Goal: Transaction & Acquisition: Purchase product/service

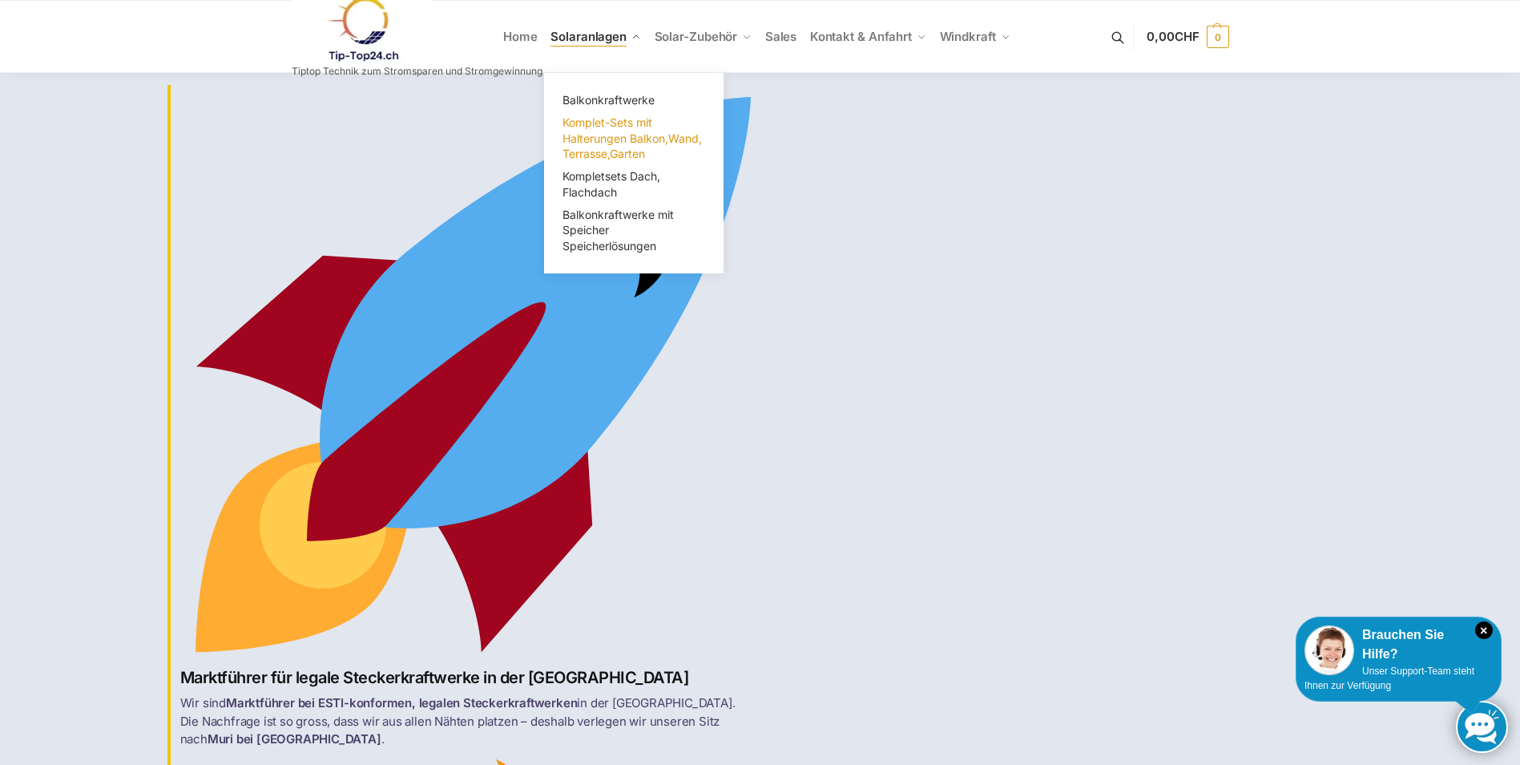
click at [624, 128] on span "Komplet-Sets mit Halterungen Balkon,Wand, Terrasse,Garten" at bounding box center [632, 137] width 139 height 45
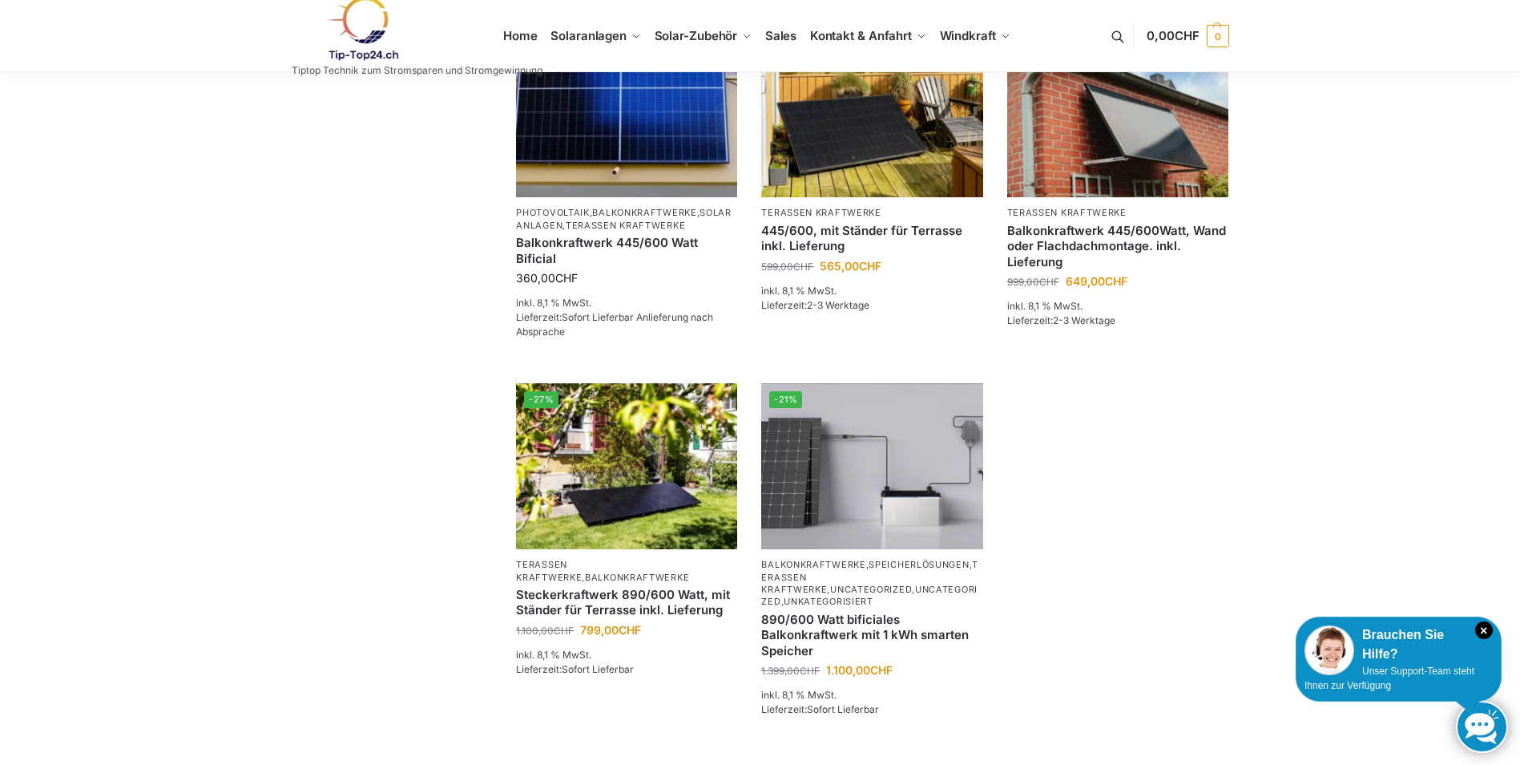
scroll to position [401, 0]
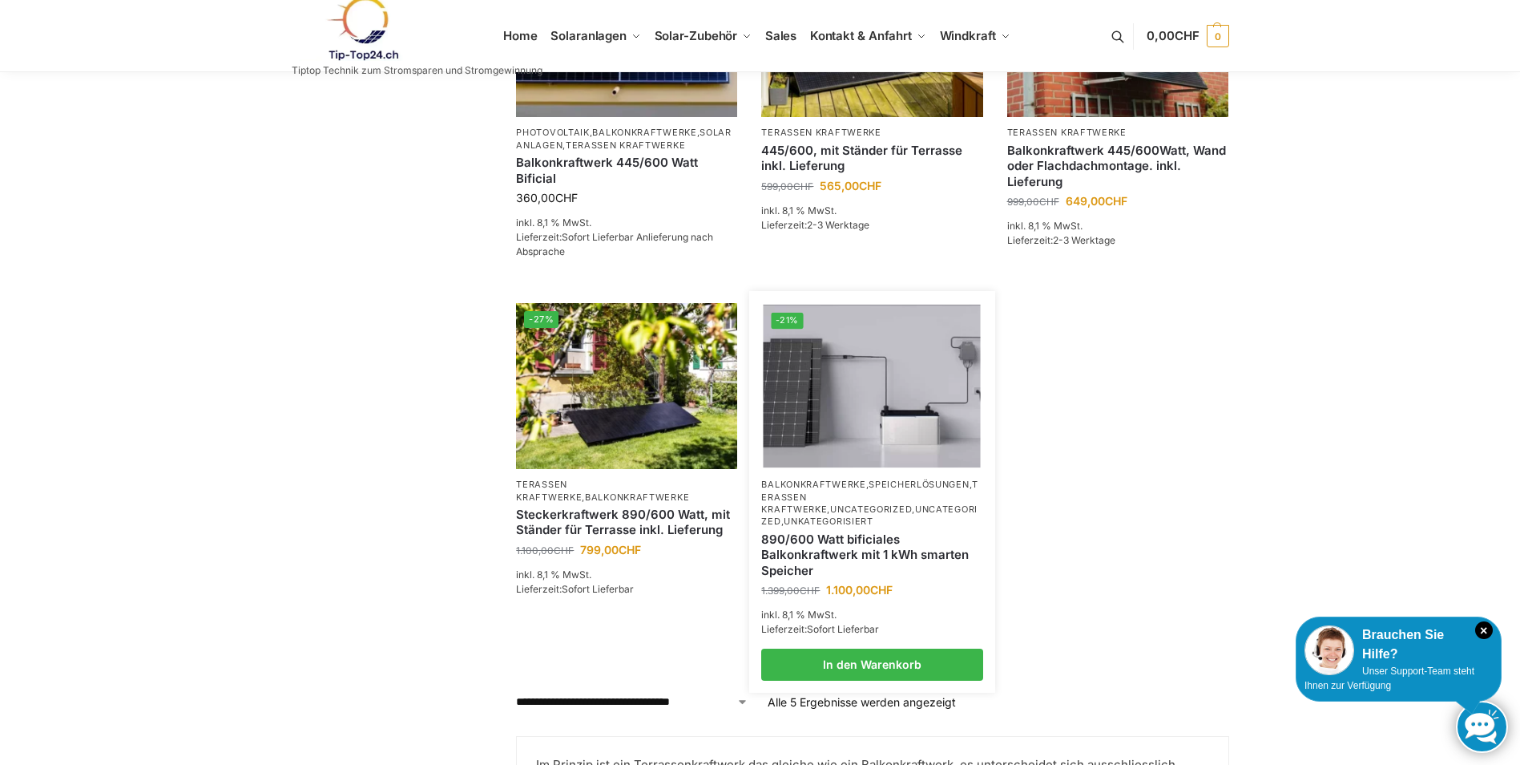
click at [852, 496] on link "Terassen Kraftwerke" at bounding box center [869, 496] width 217 height 36
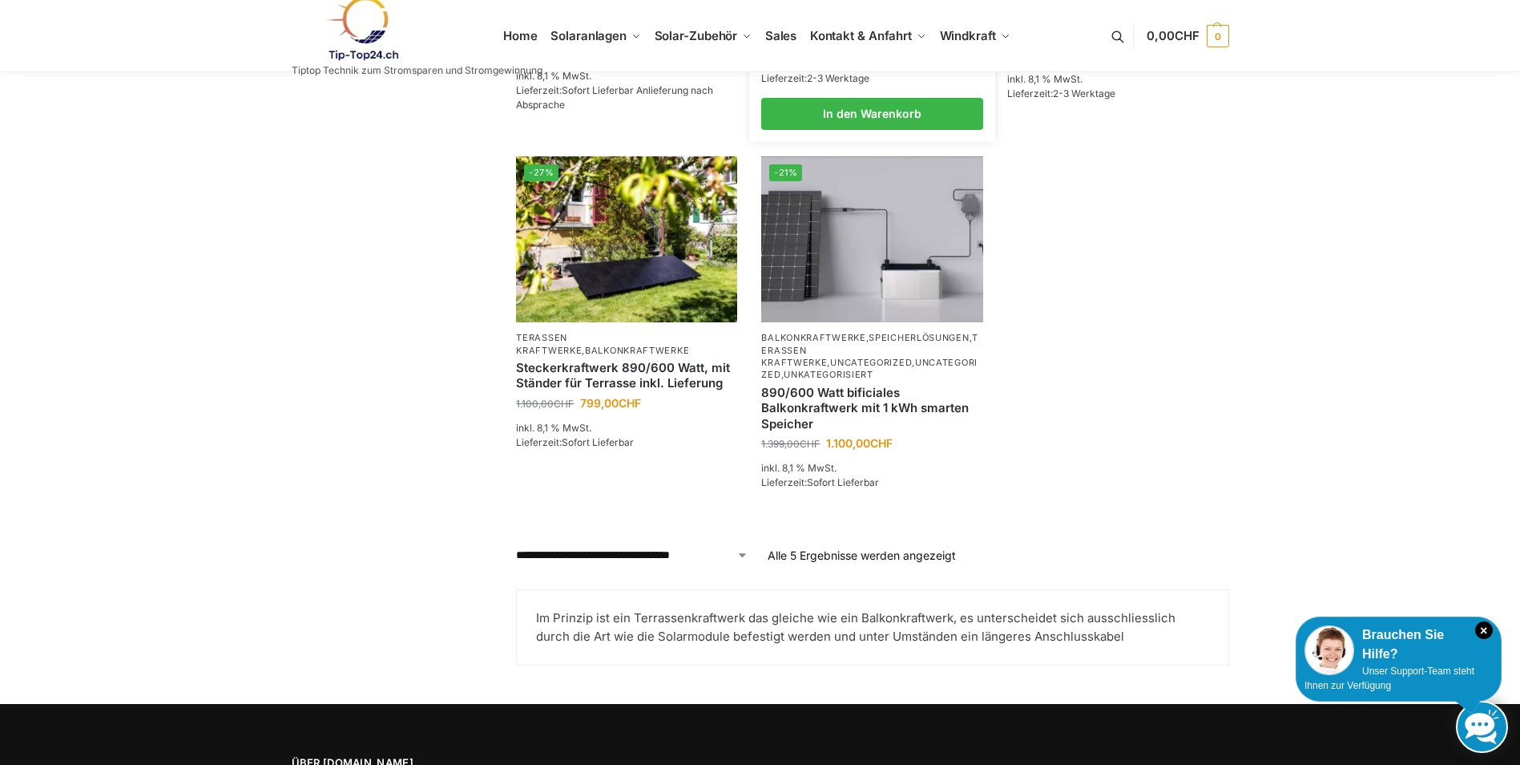
scroll to position [561, 0]
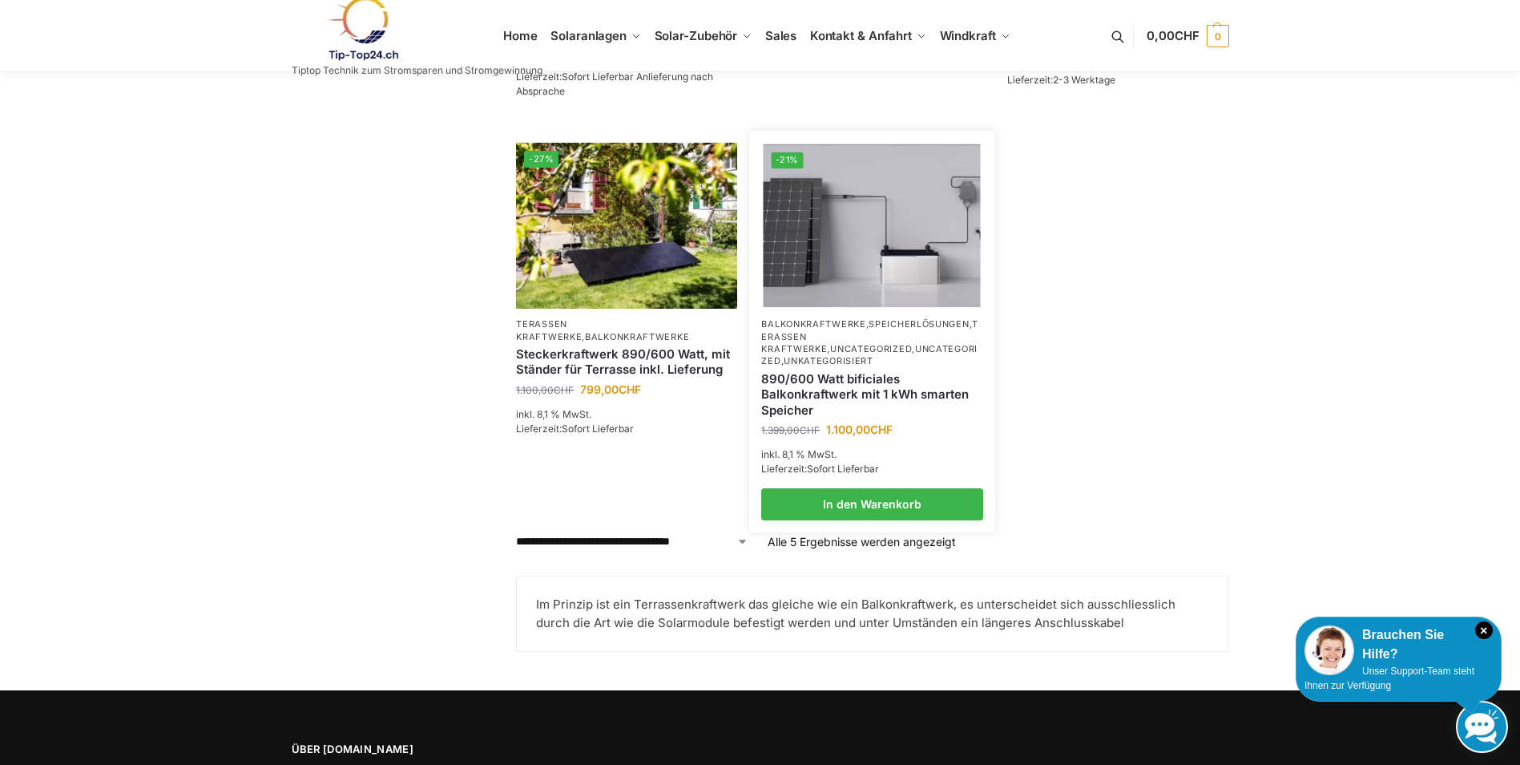
click at [891, 381] on link "890/600 Watt bificiales Balkonkraftwerk mit 1 kWh smarten Speicher" at bounding box center [871, 394] width 221 height 47
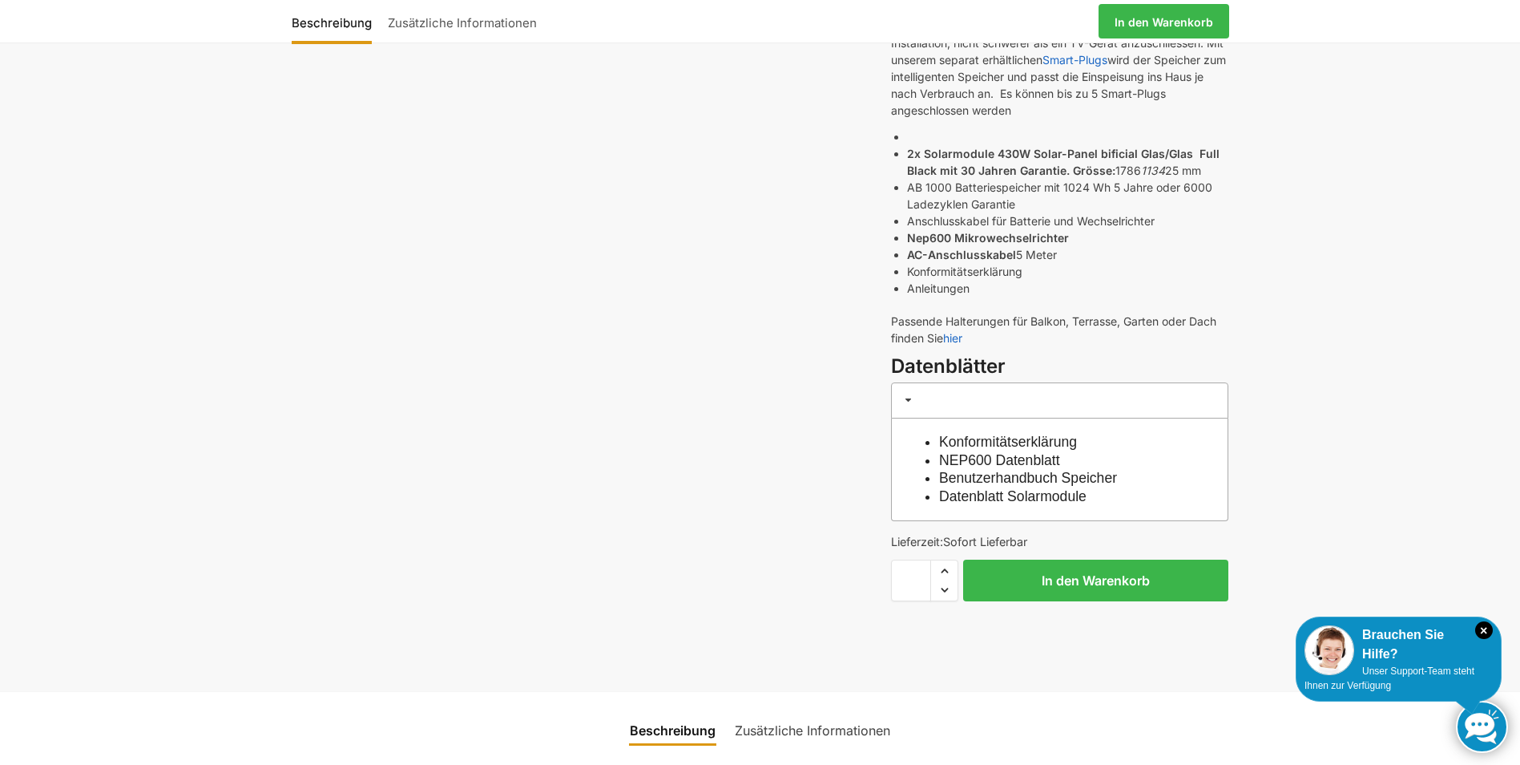
scroll to position [481, 0]
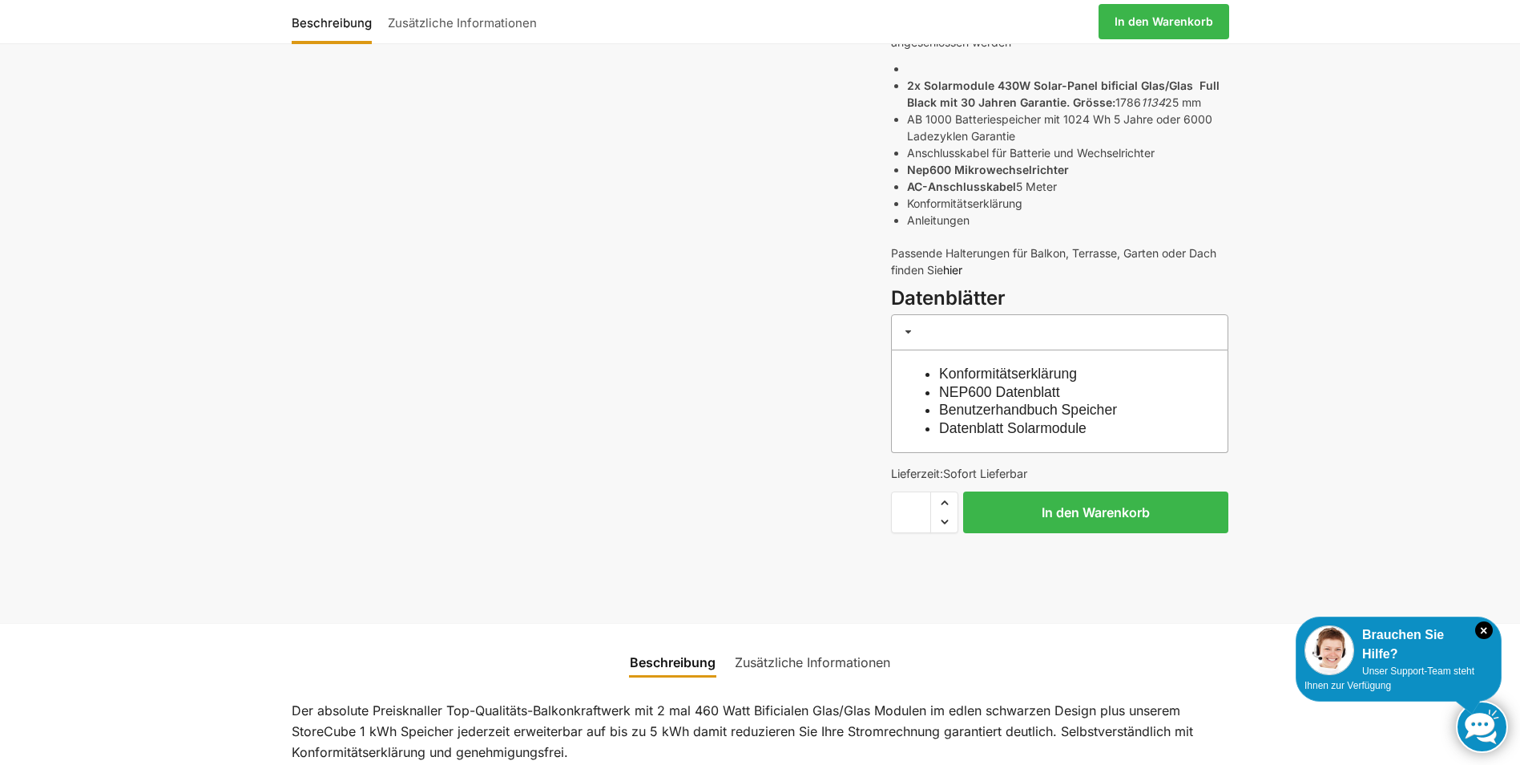
click at [959, 268] on link "hier" at bounding box center [952, 270] width 19 height 14
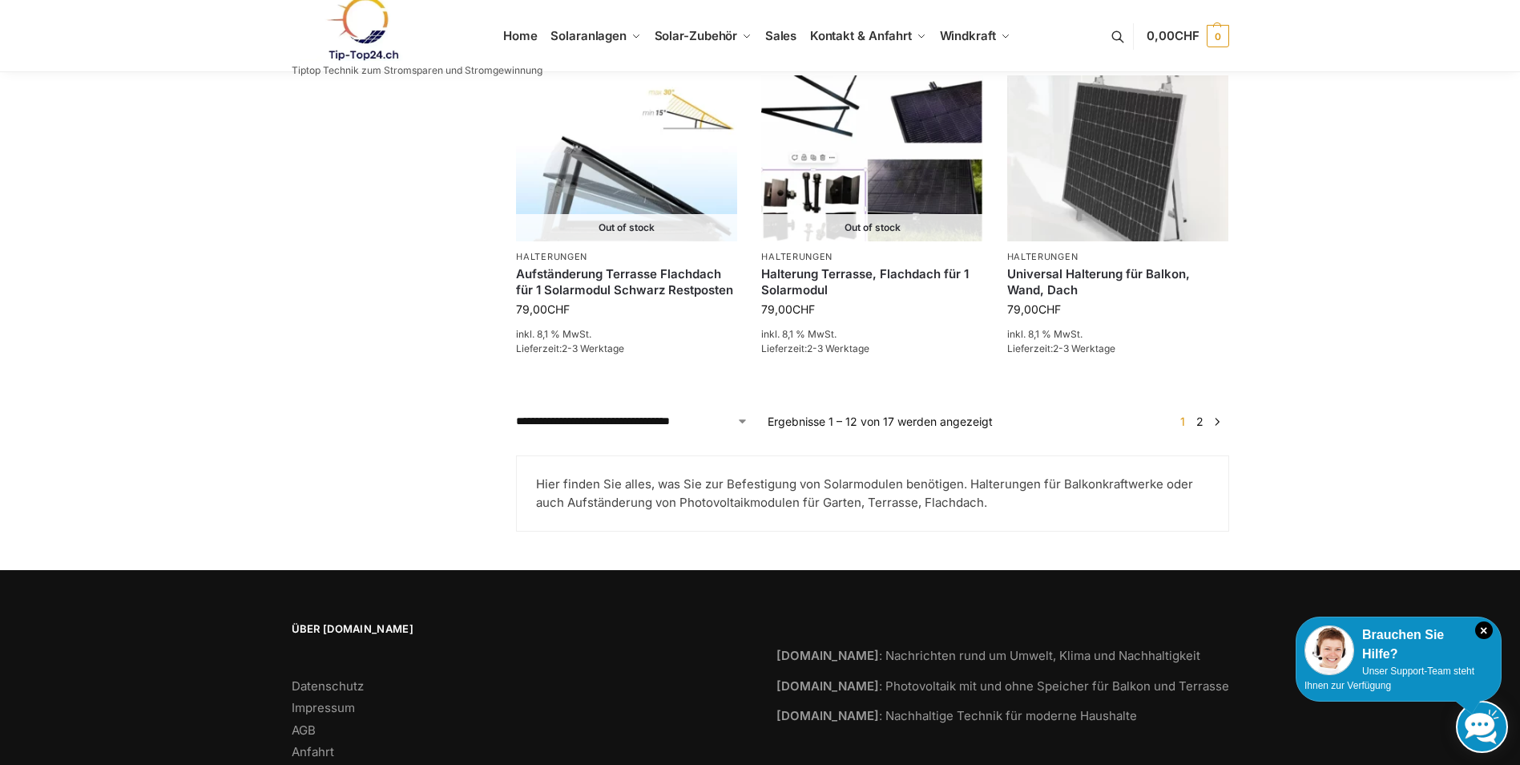
scroll to position [1507, 0]
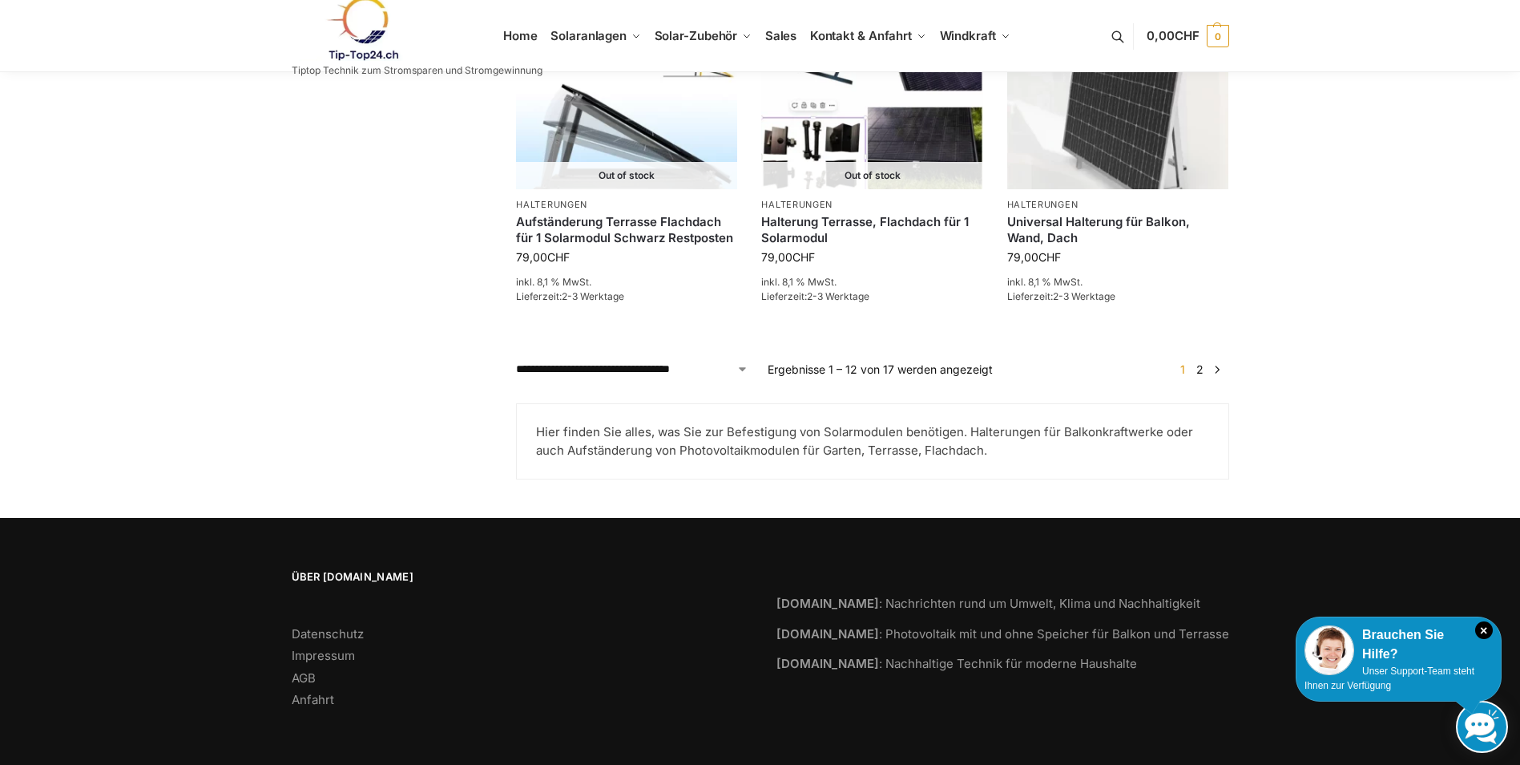
click at [1204, 367] on link "2" at bounding box center [1200, 369] width 15 height 14
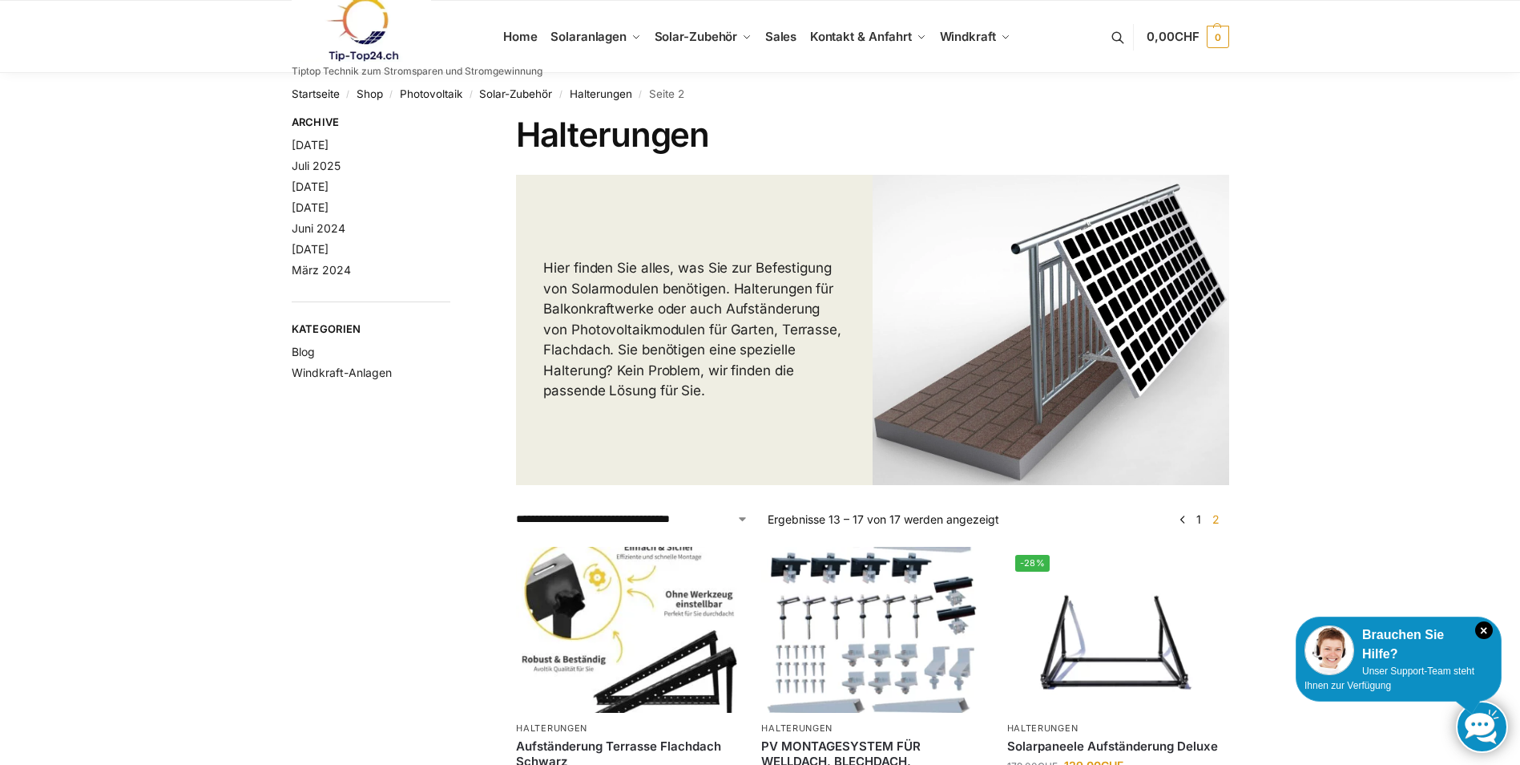
click at [527, 40] on link at bounding box center [417, 29] width 251 height 65
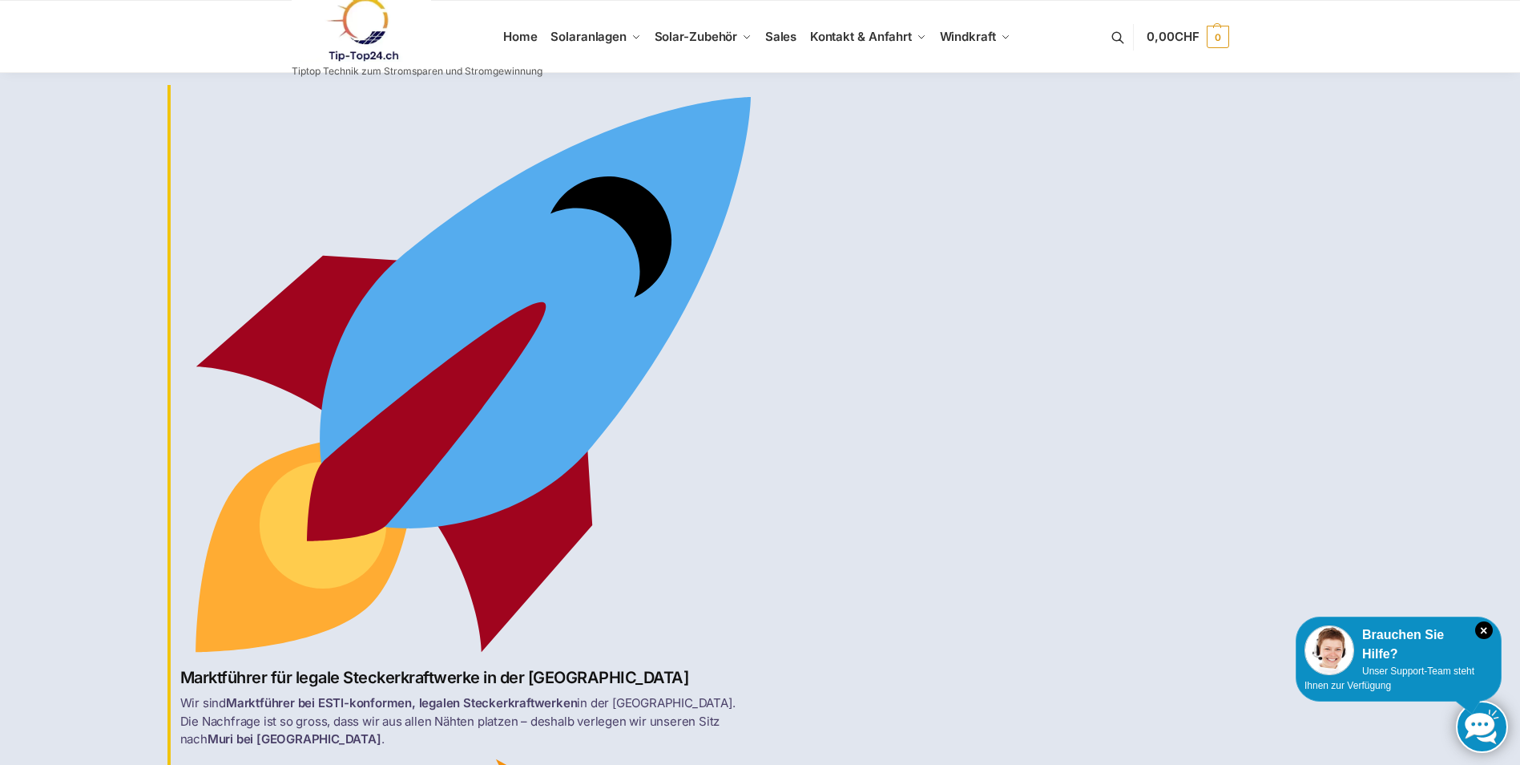
drag, startPoint x: 1491, startPoint y: 3, endPoint x: 1100, endPoint y: 169, distance: 425.6
